Goal: Connect with others: Participate in discussion

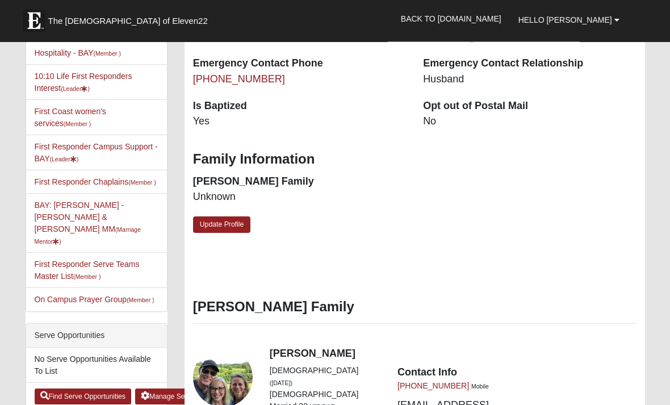
scroll to position [348, 0]
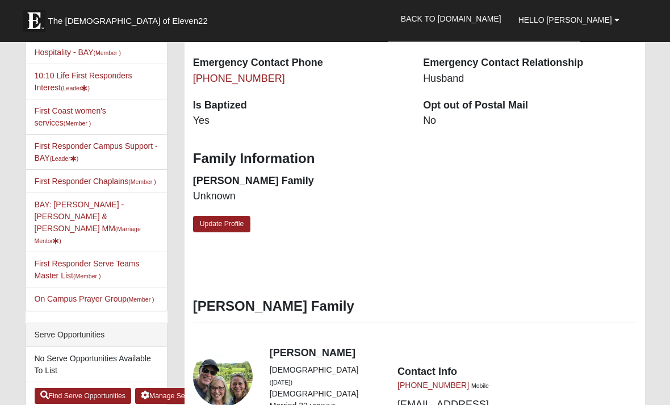
click at [295, 347] on h4 "[PERSON_NAME]" at bounding box center [453, 353] width 367 height 12
click at [243, 351] on div "View Fullsize Photo" at bounding box center [223, 377] width 60 height 60
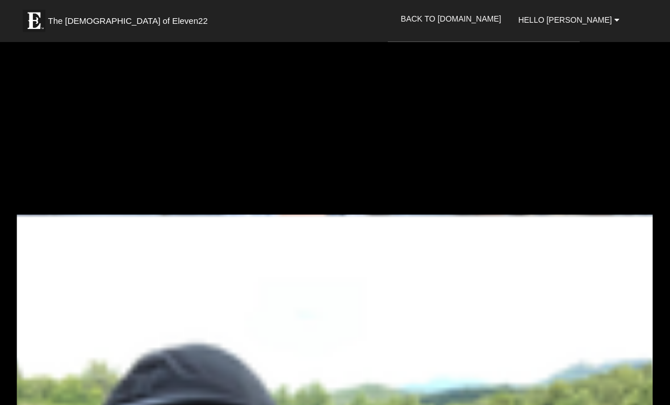
scroll to position [0, 0]
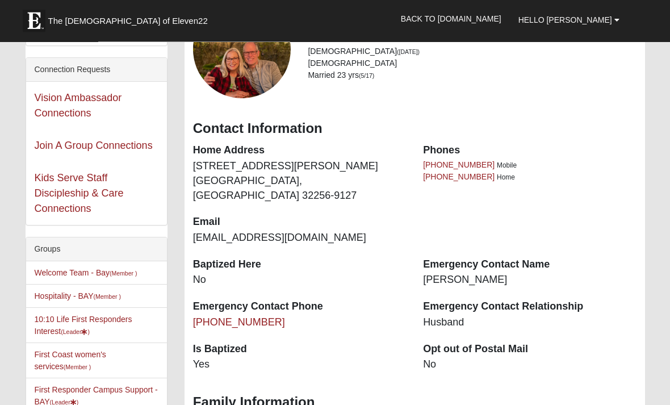
scroll to position [103, 0]
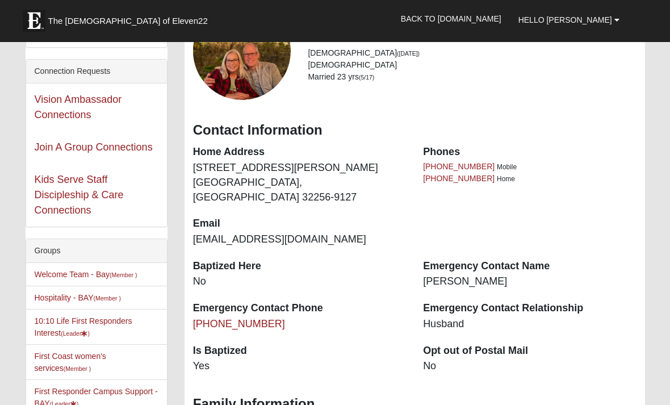
click at [108, 195] on link "Kids Serve Staff Discipleship & Care Connections" at bounding box center [79, 195] width 89 height 42
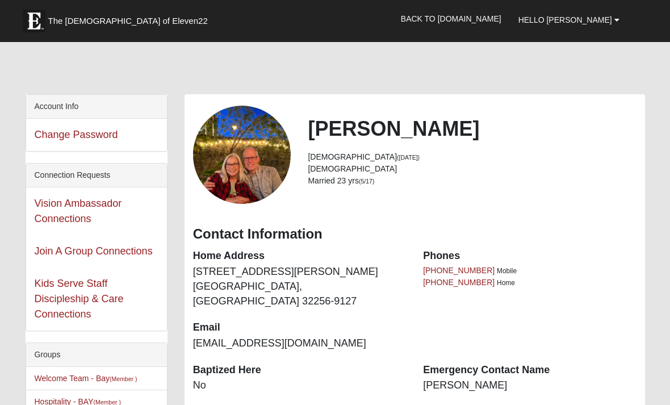
click at [611, 24] on link "Hello [PERSON_NAME]" at bounding box center [569, 20] width 118 height 28
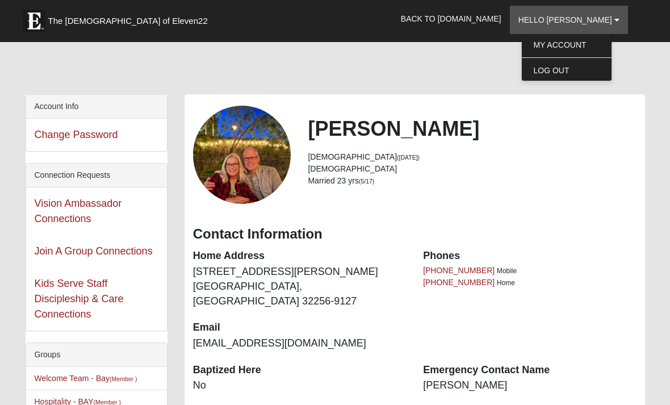
click at [595, 49] on link "My Account" at bounding box center [567, 44] width 90 height 15
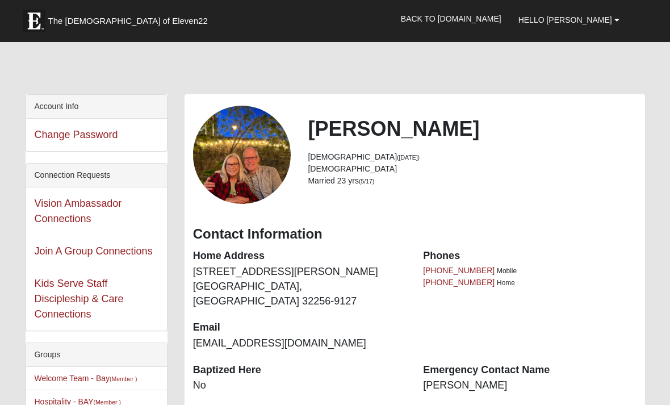
click at [603, 28] on link "Hello [PERSON_NAME]" at bounding box center [569, 20] width 118 height 28
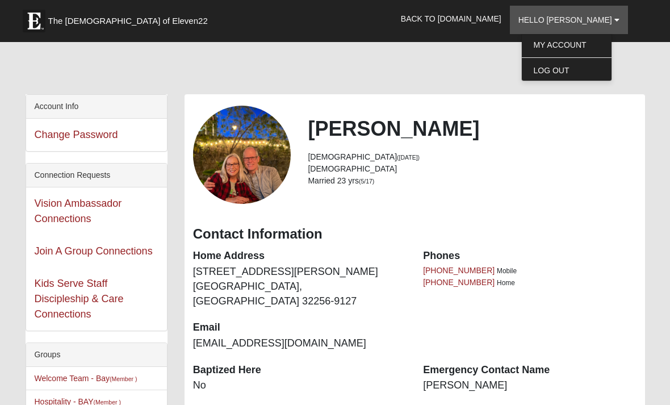
click at [587, 41] on link "My Account" at bounding box center [567, 44] width 90 height 15
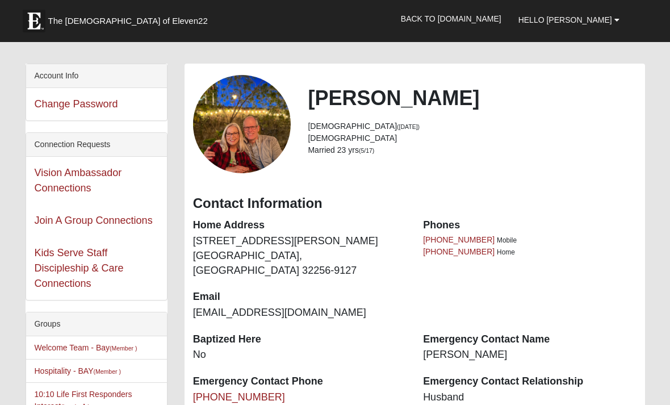
scroll to position [31, 0]
click at [117, 218] on link "Join A Group Connections" at bounding box center [94, 219] width 118 height 11
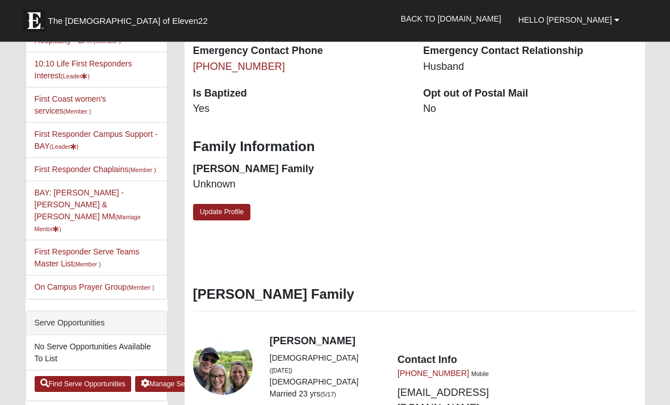
scroll to position [363, 0]
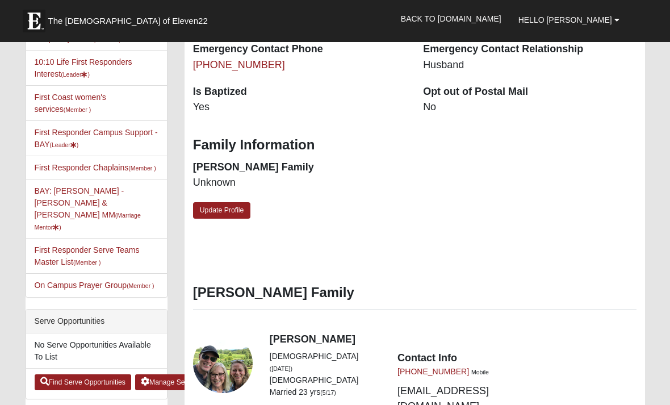
click at [96, 280] on link "On Campus Prayer Group (Member )" at bounding box center [95, 284] width 120 height 9
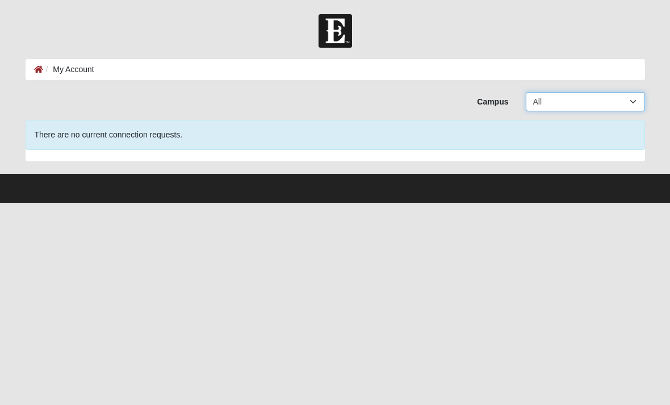
click at [631, 106] on select "All Arlington Baymeadows Eleven22 Online Fleming Island Jesup Mandarin North Ja…" at bounding box center [584, 101] width 119 height 19
select select "2"
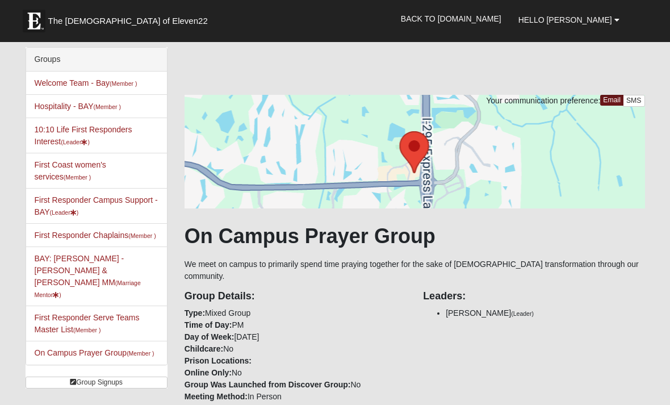
click at [495, 20] on link "Back to [DOMAIN_NAME]" at bounding box center [450, 19] width 117 height 28
